Goal: Check status: Check status

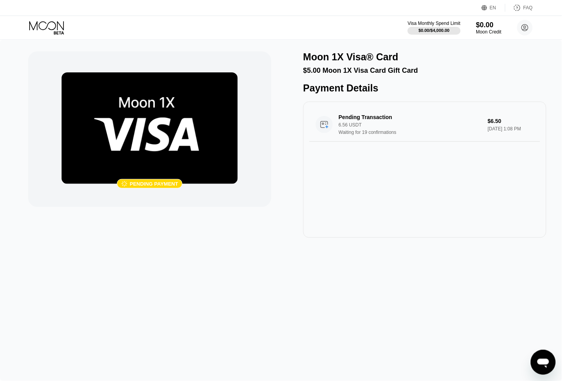
click at [115, 277] on div " Pending payment Moon 1X Visa® Card $5.00 Moon 1X Visa Card Gift Card Payment …" at bounding box center [281, 211] width 562 height 342
click at [374, 128] on div "6.56 USDT" at bounding box center [413, 124] width 149 height 5
click at [173, 136] on img at bounding box center [150, 128] width 176 height 112
click at [139, 183] on div "Pending payment" at bounding box center [154, 184] width 48 height 6
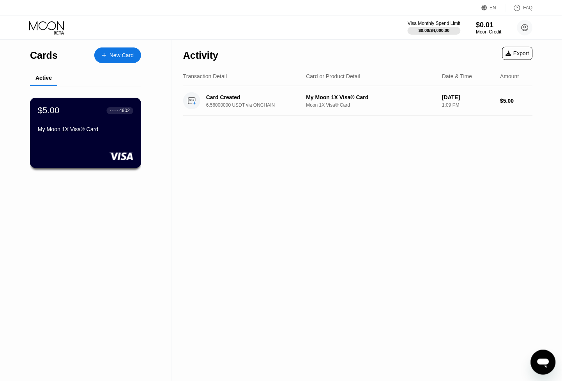
click at [101, 132] on div "My Moon 1X Visa® Card" at bounding box center [85, 129] width 95 height 6
